Goal: Information Seeking & Learning: Learn about a topic

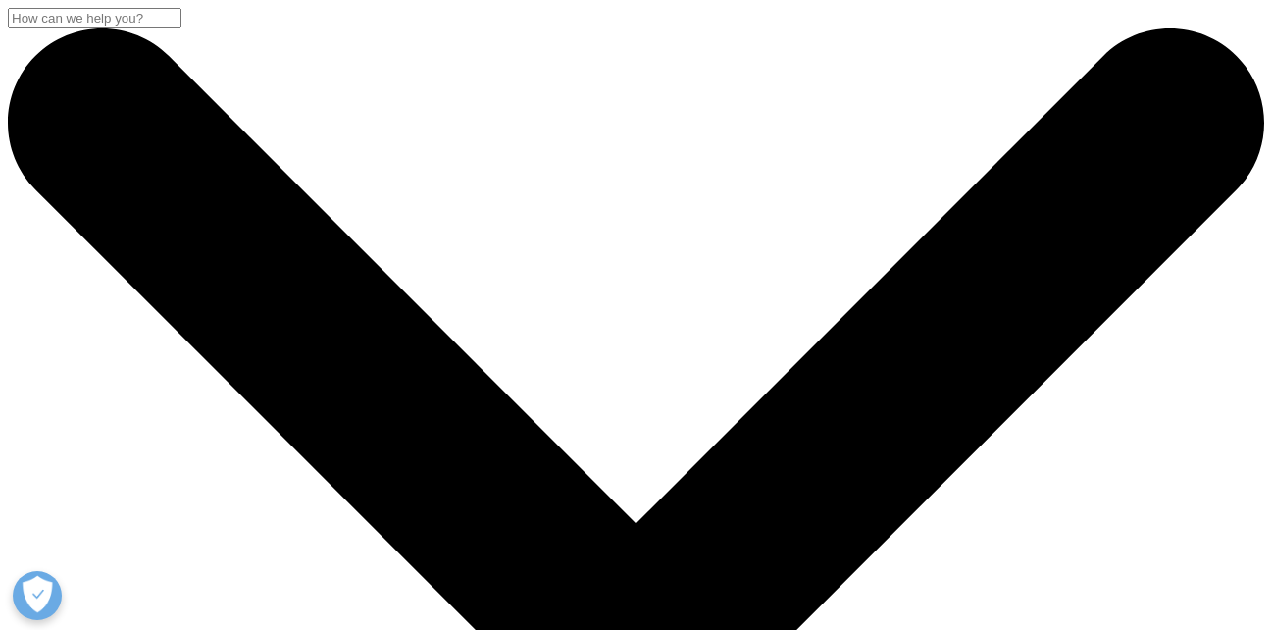
drag, startPoint x: 0, startPoint y: 0, endPoint x: 592, endPoint y: 197, distance: 624.4
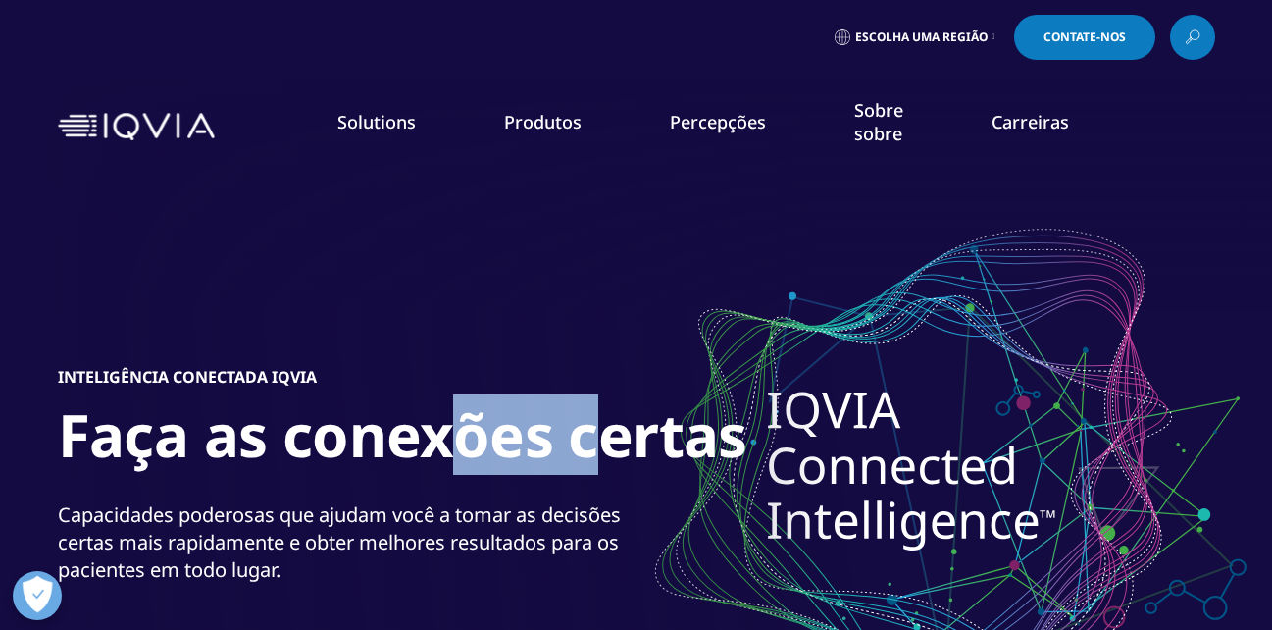
click at [214, 321] on link "Research & Development" at bounding box center [134, 317] width 171 height 20
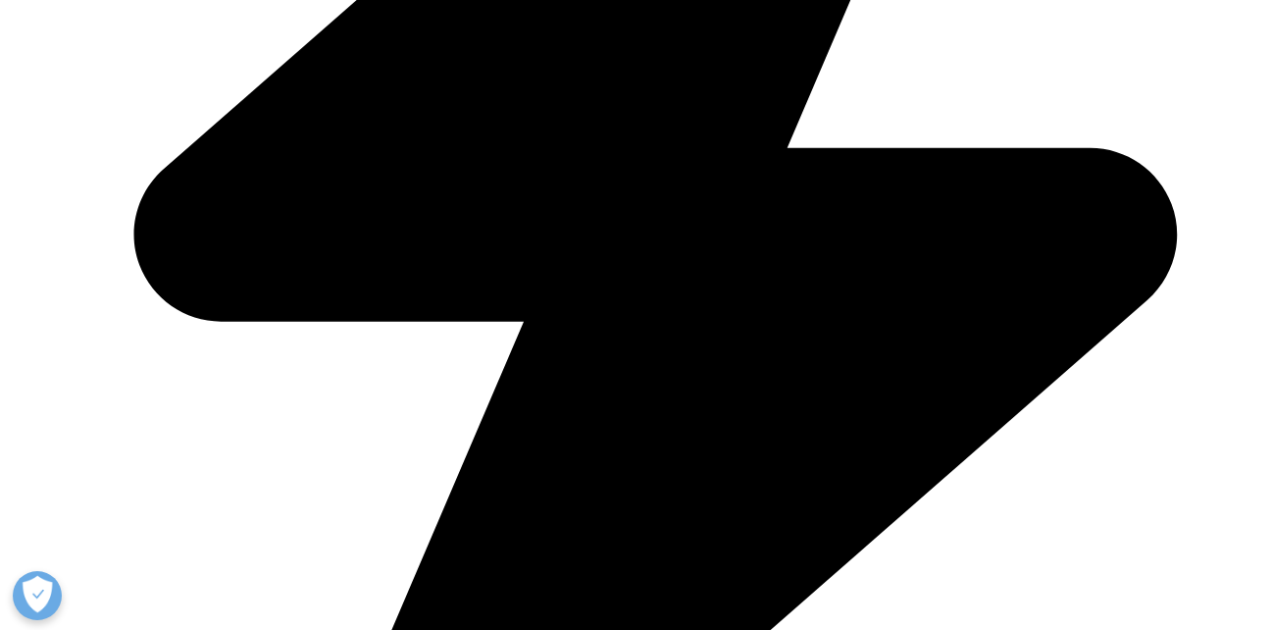
scroll to position [863, 0]
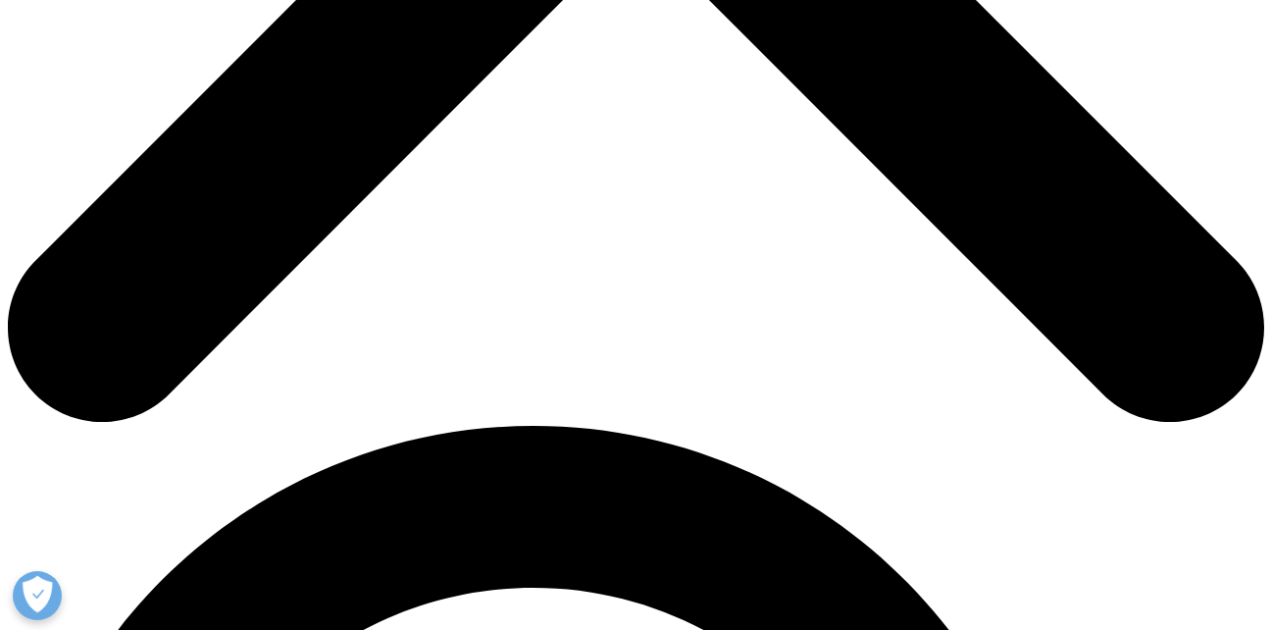
drag, startPoint x: 0, startPoint y: 0, endPoint x: 589, endPoint y: 354, distance: 686.9
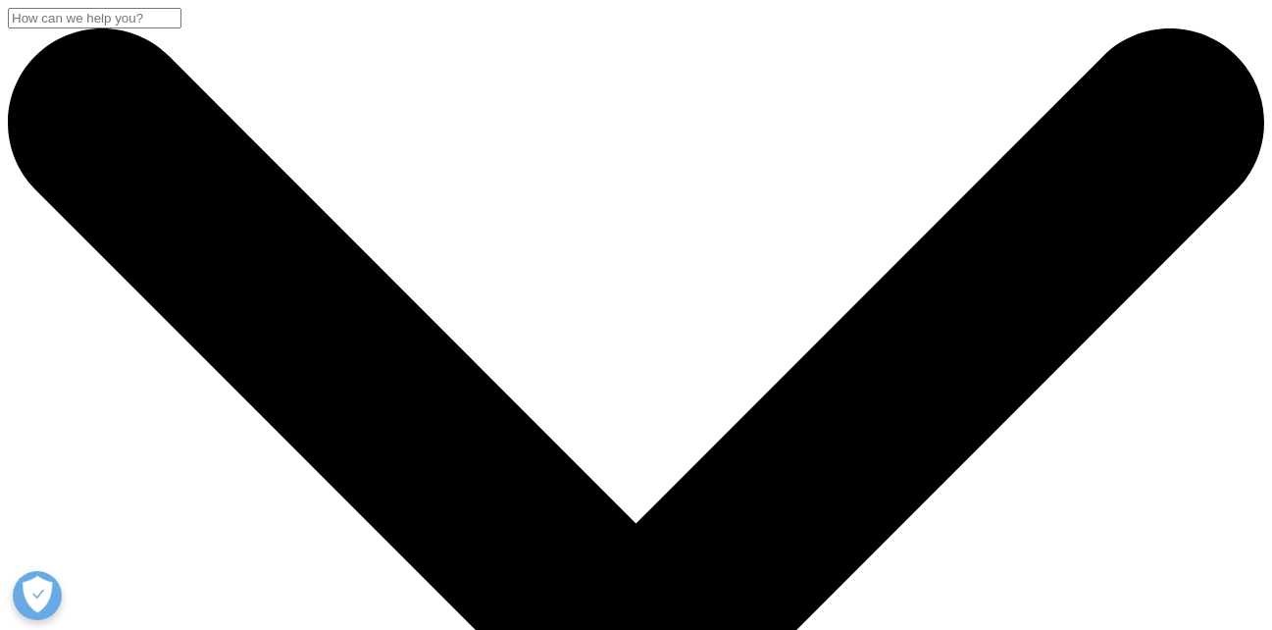
drag, startPoint x: 658, startPoint y: 379, endPoint x: 677, endPoint y: 365, distance: 23.2
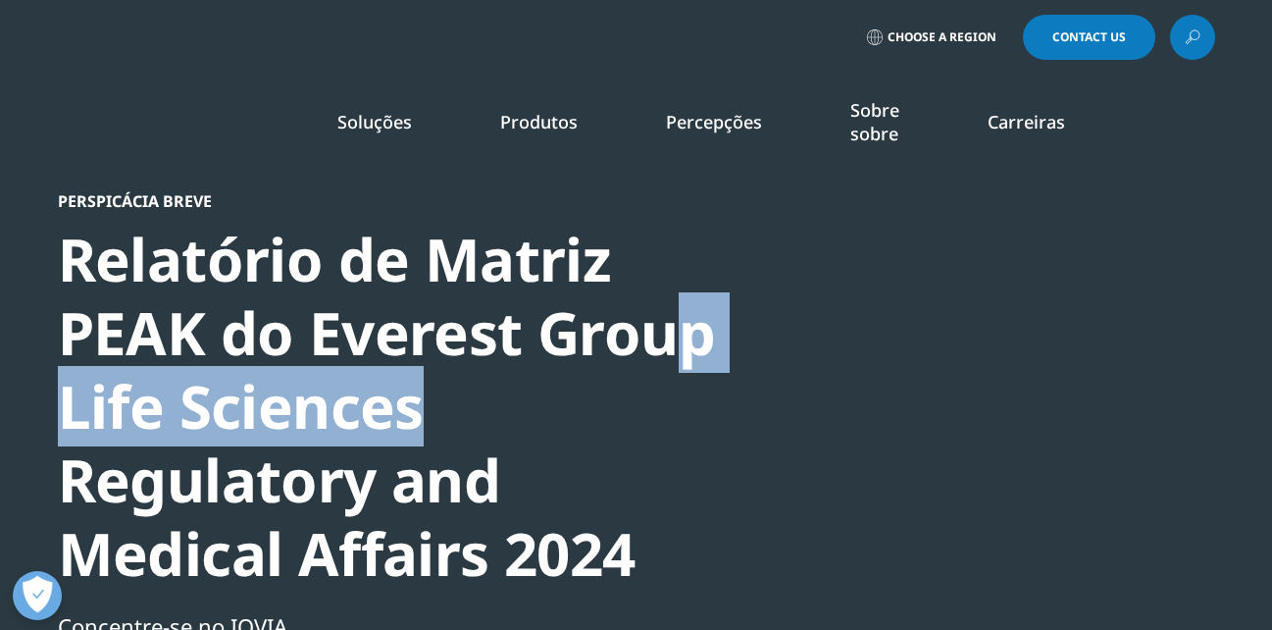
click at [677, 365] on div "Relatório de Matriz PEAK do Everest Group Life Sciences Regulatory and Medical …" at bounding box center [394, 407] width 673 height 368
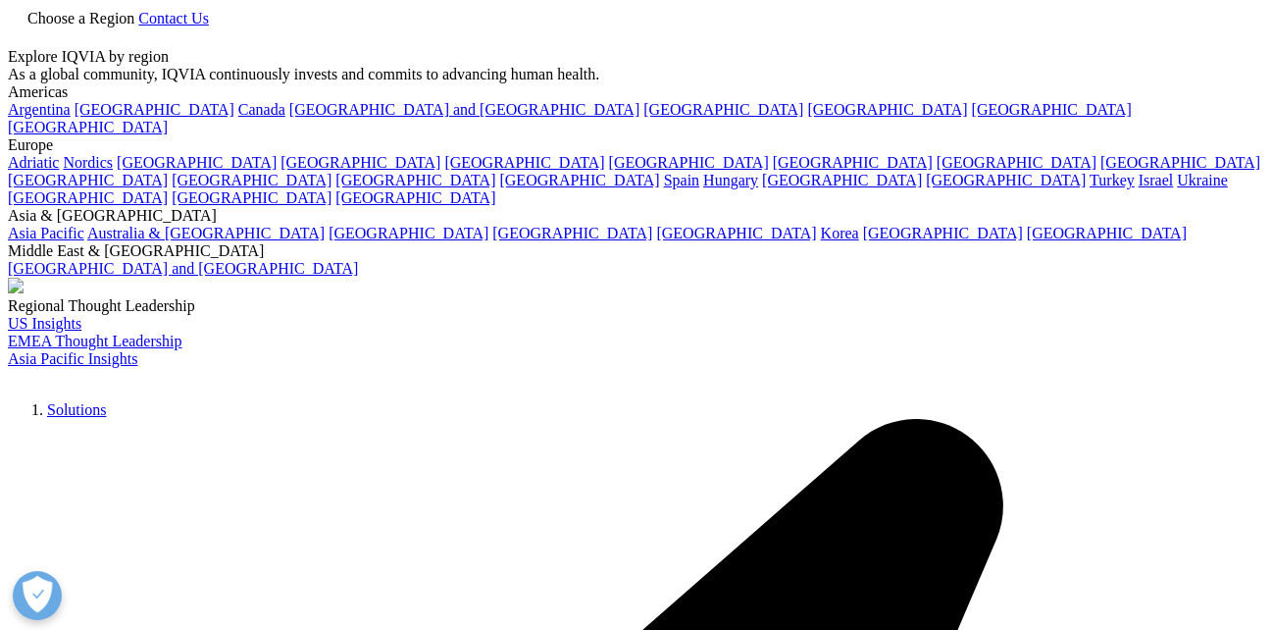
drag, startPoint x: 393, startPoint y: 428, endPoint x: 413, endPoint y: 494, distance: 69.5
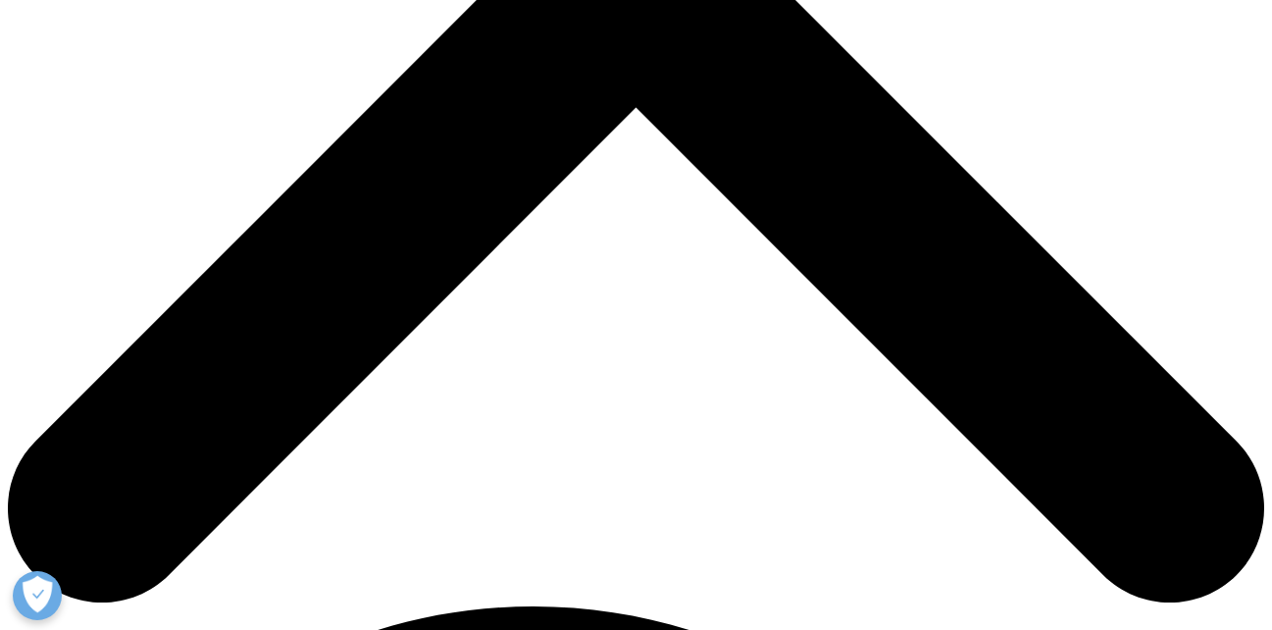
scroll to position [673, 0]
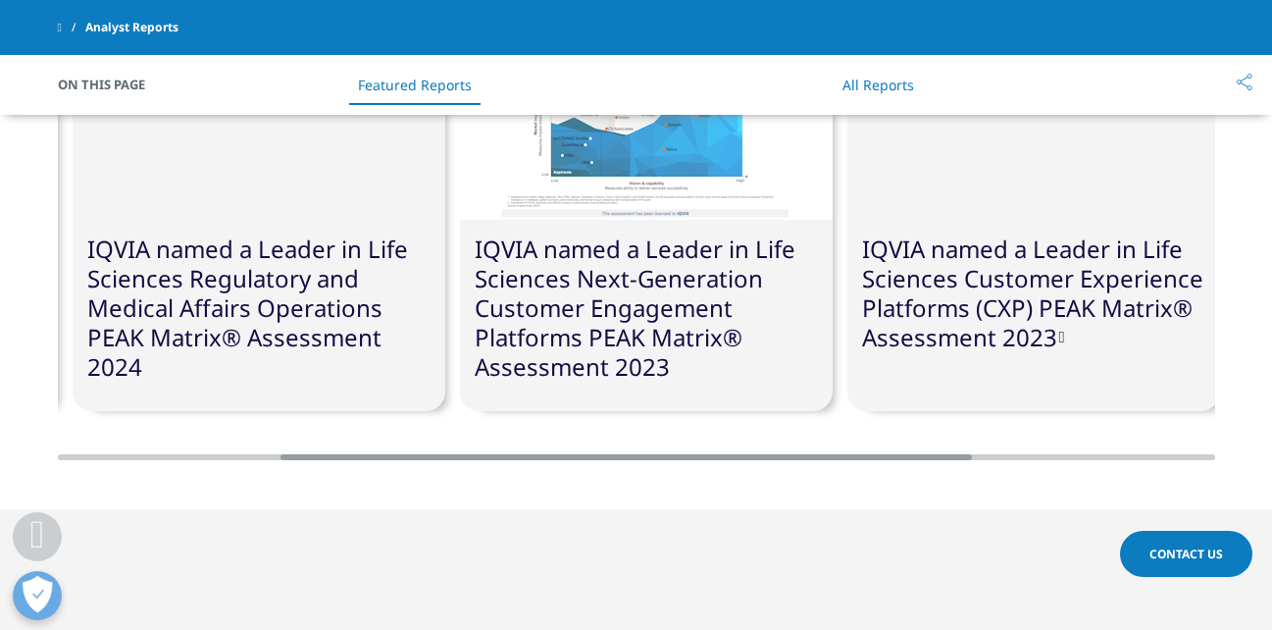
click at [940, 382] on div "IQVIA named a Leader in Life Sciences Customer Experience Platforms (CXP) PEAK …" at bounding box center [1034, 303] width 373 height 166
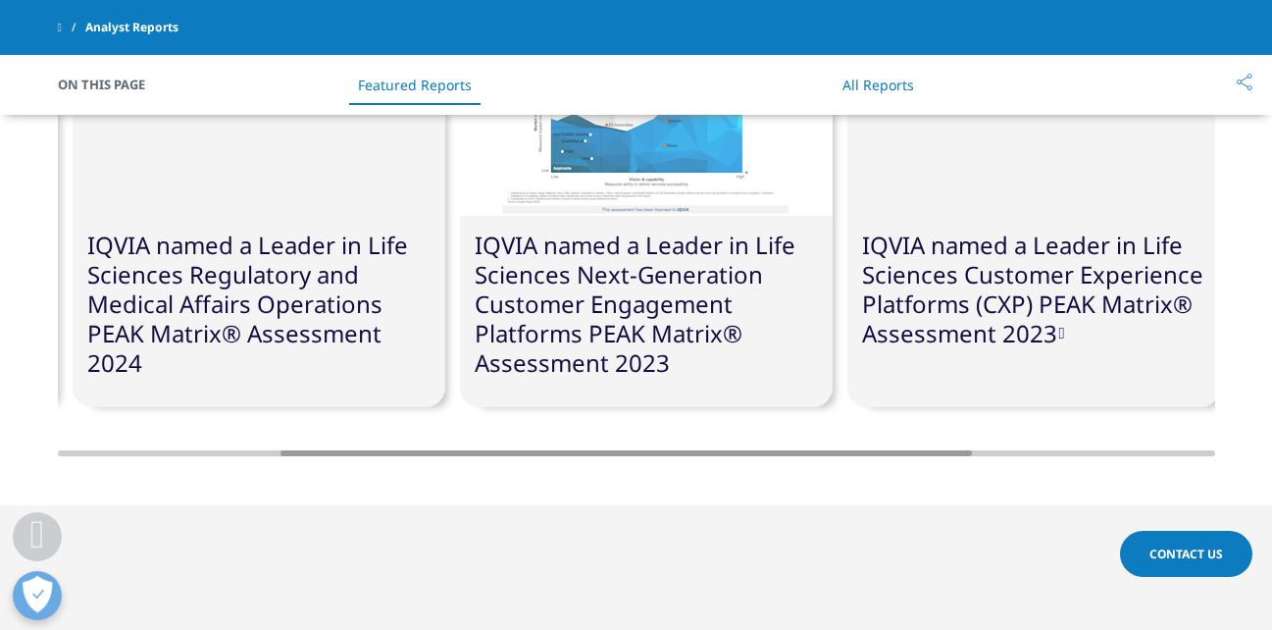
click at [940, 382] on div "IQVIA named a Leader in Life Sciences Customer Experience Platforms (CXP) PEAK …" at bounding box center [1034, 222] width 373 height 370
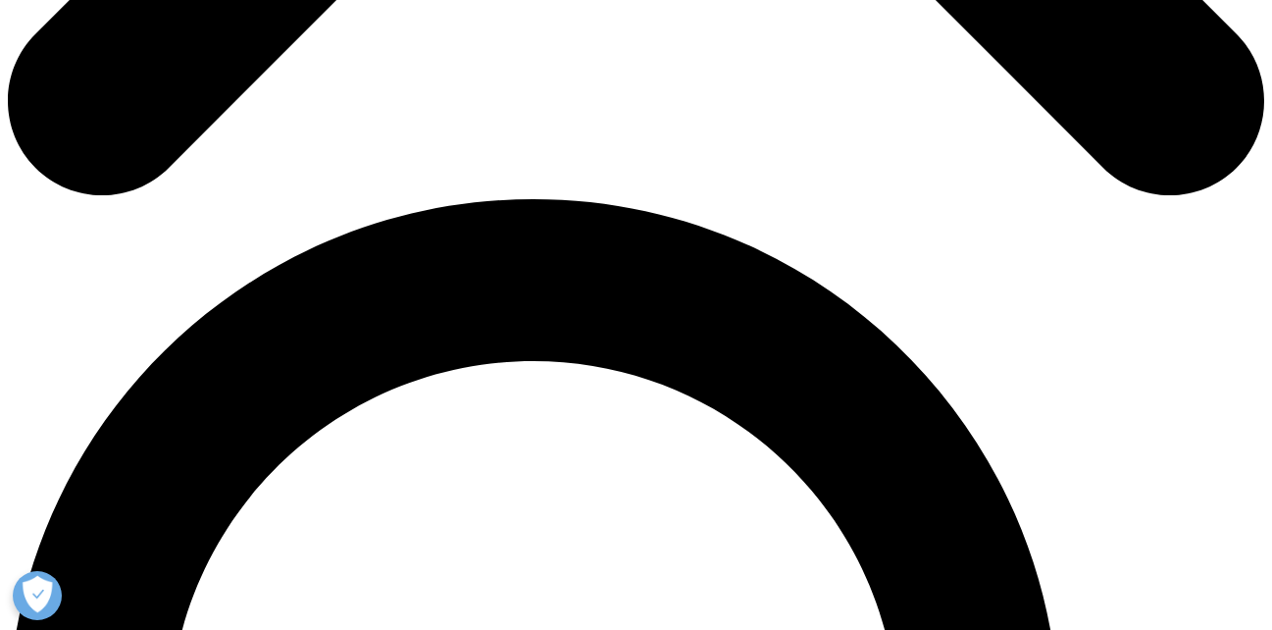
scroll to position [974, 0]
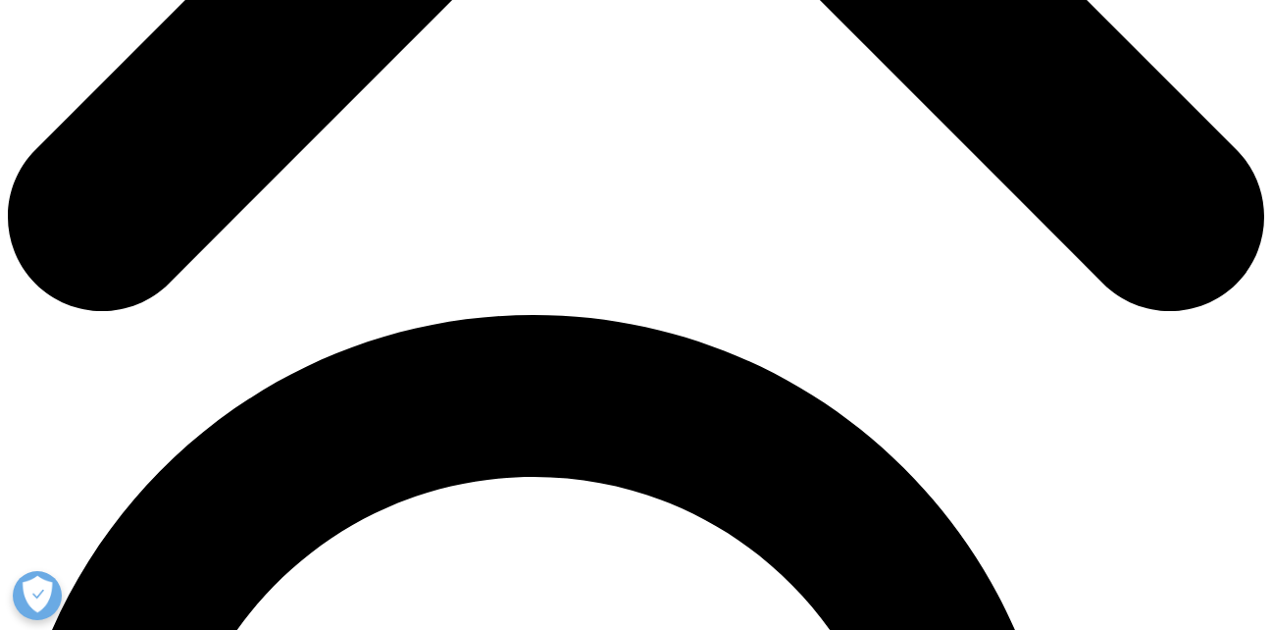
drag, startPoint x: 892, startPoint y: 445, endPoint x: 934, endPoint y: 439, distance: 42.6
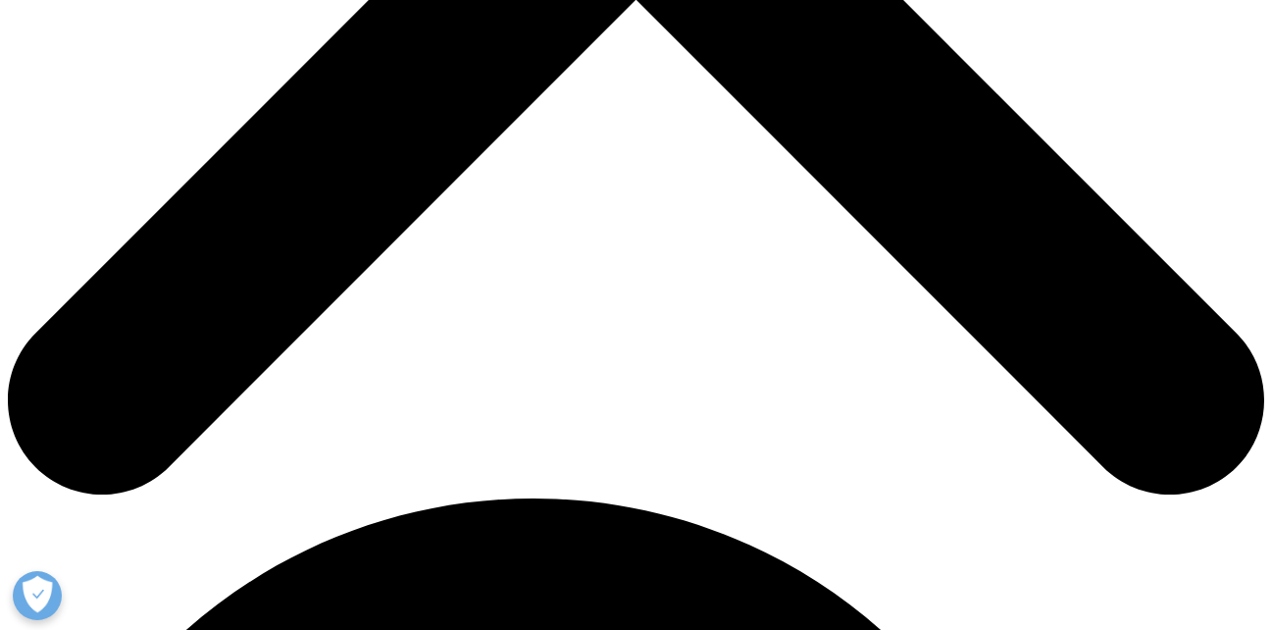
scroll to position [817, 0]
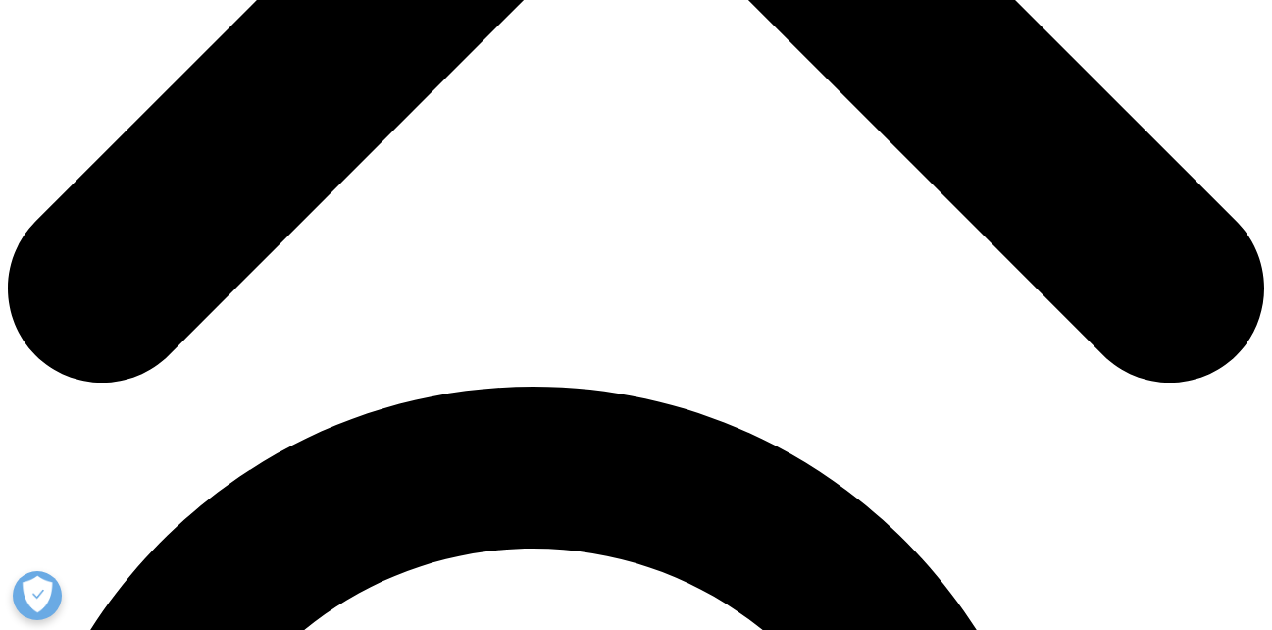
scroll to position [0, 486]
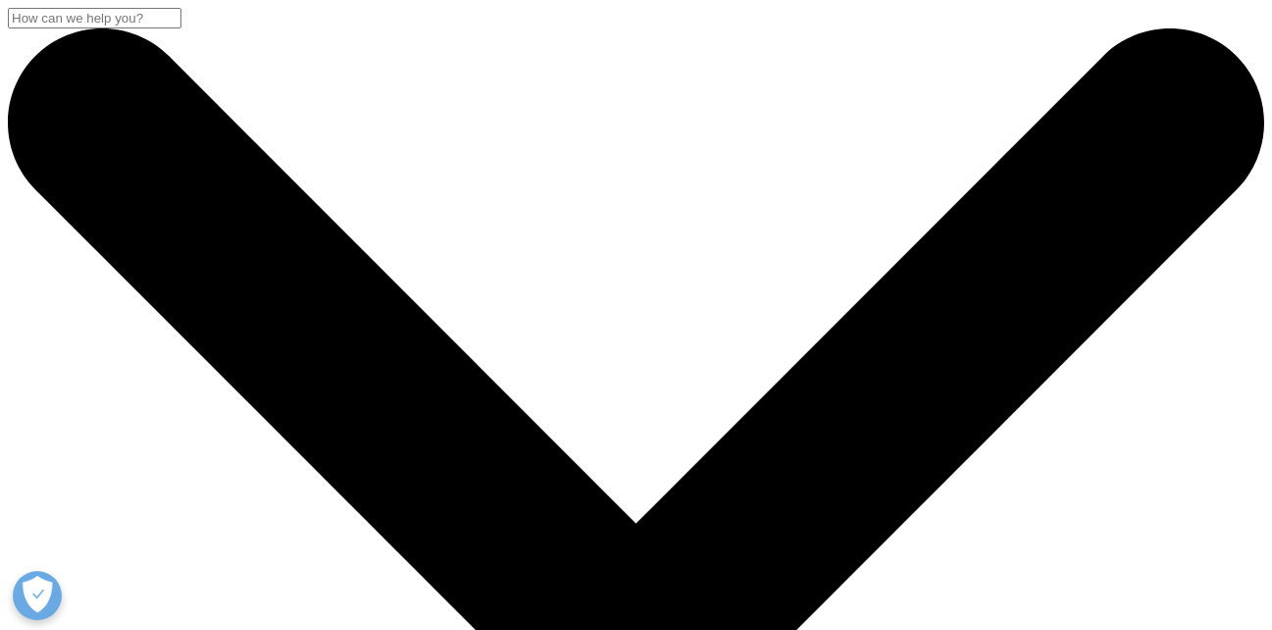
scroll to position [180, 1158]
